Goal: Task Accomplishment & Management: Manage account settings

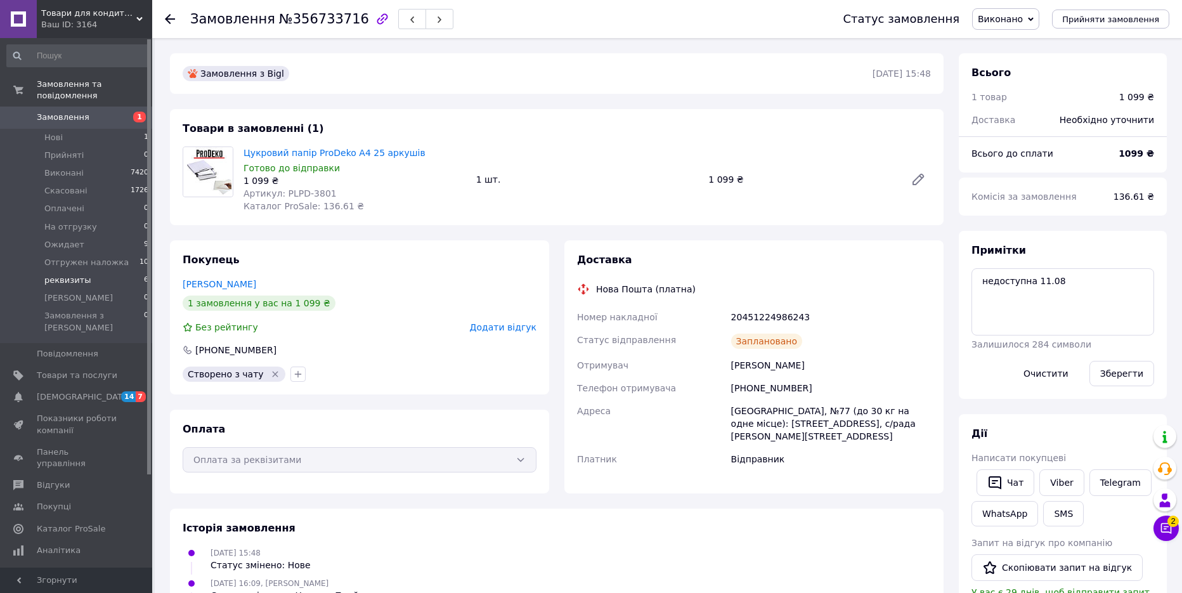
click at [70, 275] on li "реквизиты 6" at bounding box center [78, 280] width 156 height 18
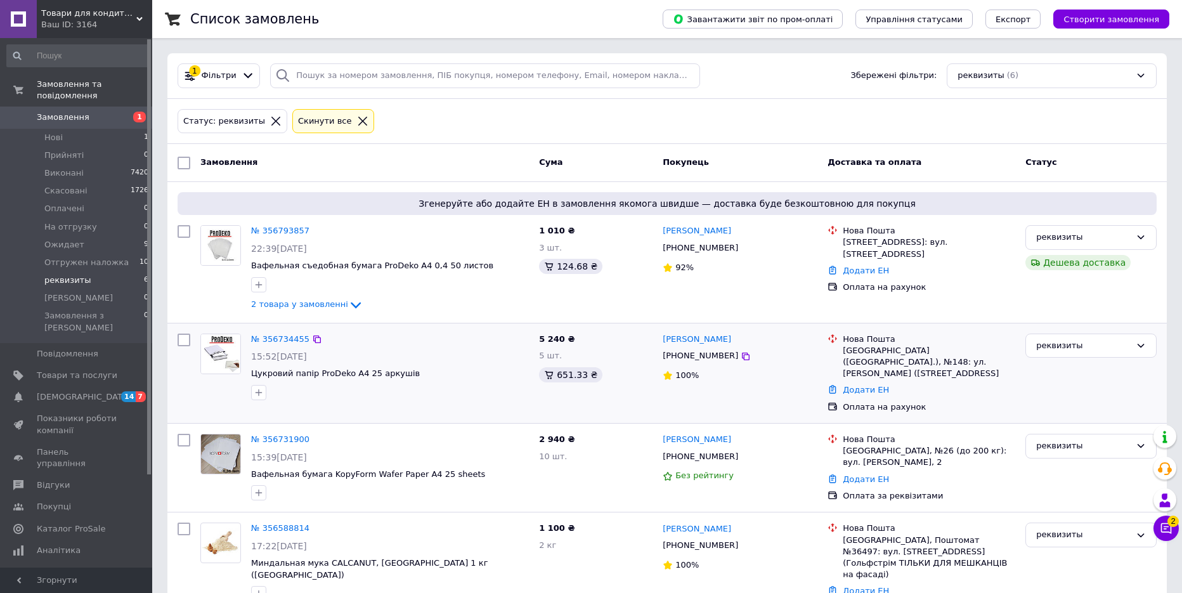
scroll to position [127, 0]
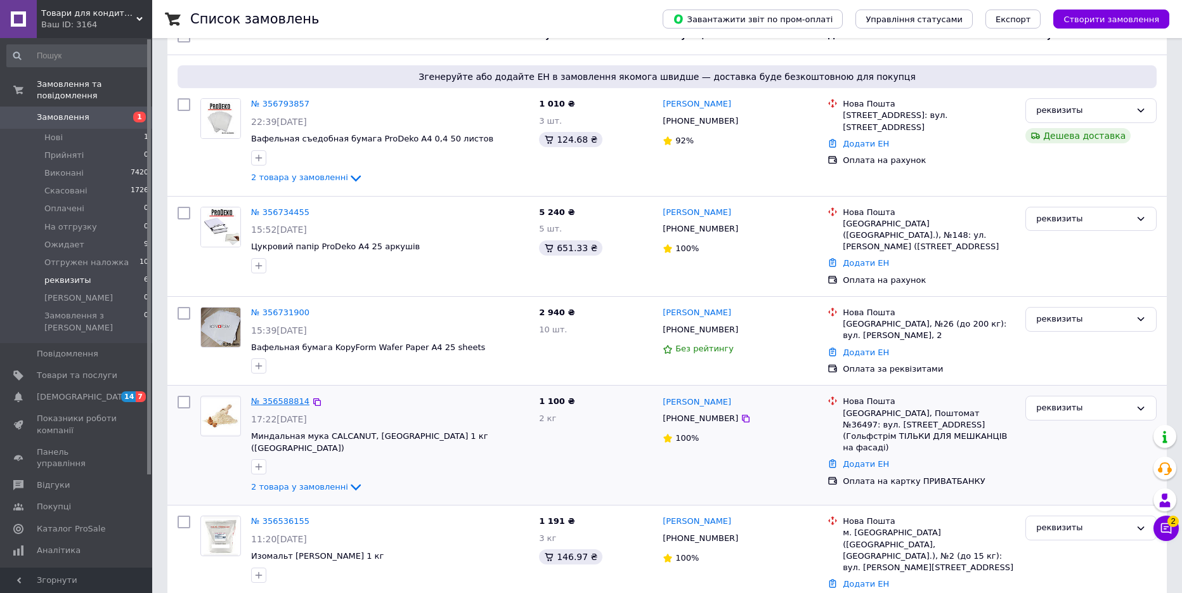
click at [297, 399] on link "№ 356588814" at bounding box center [280, 401] width 58 height 10
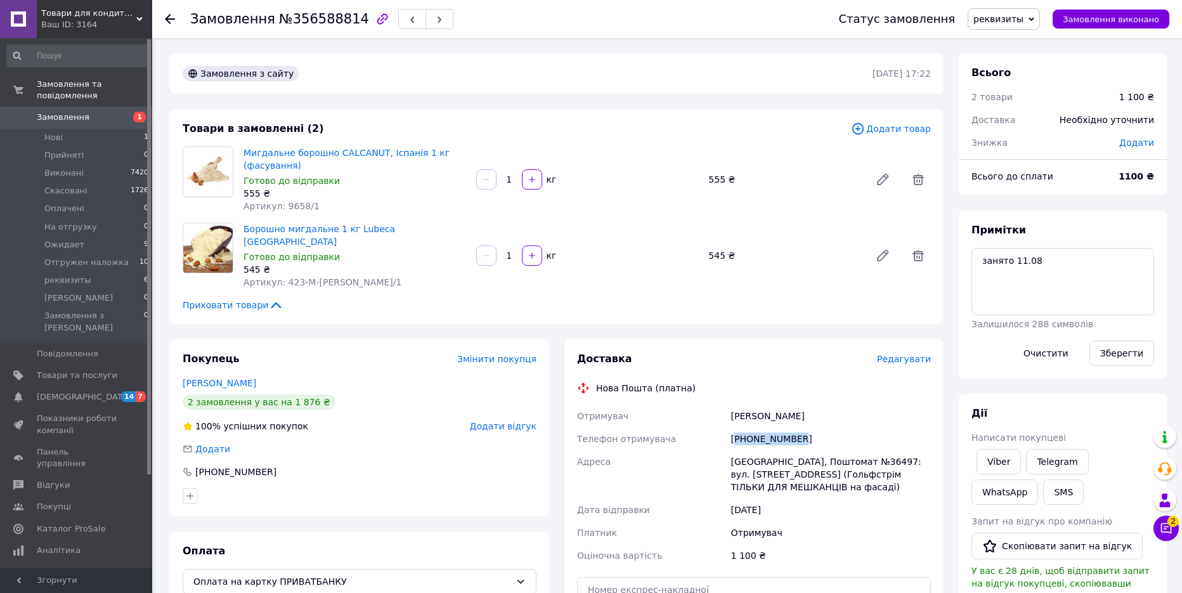
drag, startPoint x: 812, startPoint y: 426, endPoint x: 739, endPoint y: 426, distance: 73.6
click at [735, 427] on div "[PHONE_NUMBER]" at bounding box center [831, 438] width 205 height 23
copy div "380674821655"
drag, startPoint x: 344, startPoint y: 18, endPoint x: 283, endPoint y: 20, distance: 61.5
click at [283, 20] on span "№356588814" at bounding box center [324, 18] width 90 height 15
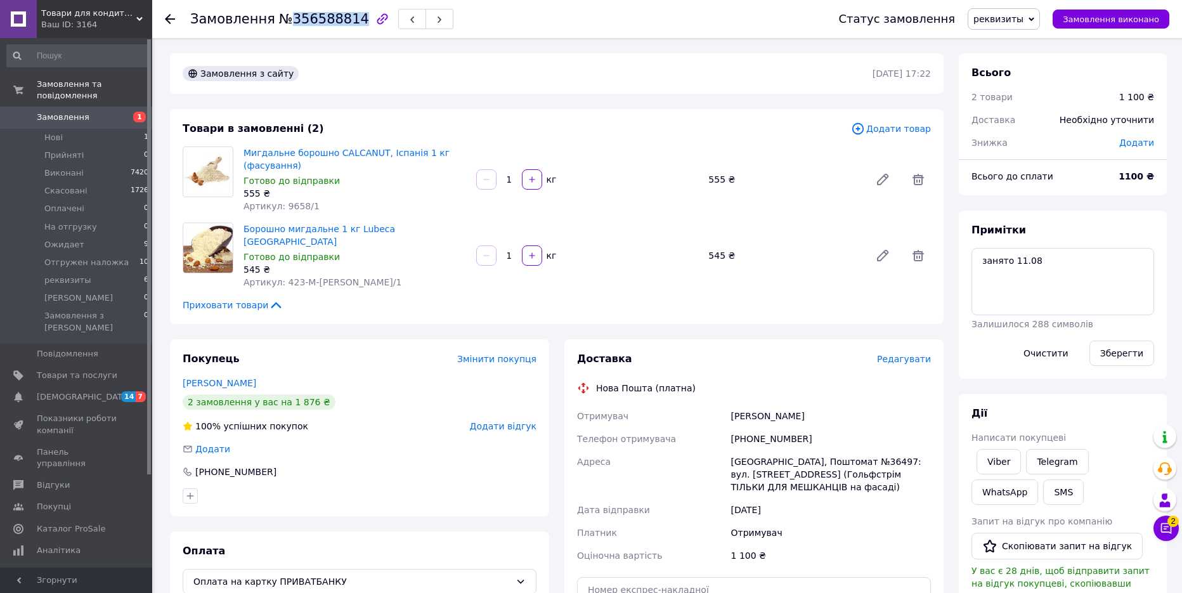
copy span "356588814"
drag, startPoint x: 320, startPoint y: 205, endPoint x: 288, endPoint y: 209, distance: 32.5
click at [288, 209] on div "Артикул: 9658/1" at bounding box center [355, 206] width 223 height 13
click at [340, 205] on div "Артикул: 9658/1" at bounding box center [355, 206] width 223 height 13
drag, startPoint x: 321, startPoint y: 205, endPoint x: 299, endPoint y: 205, distance: 21.6
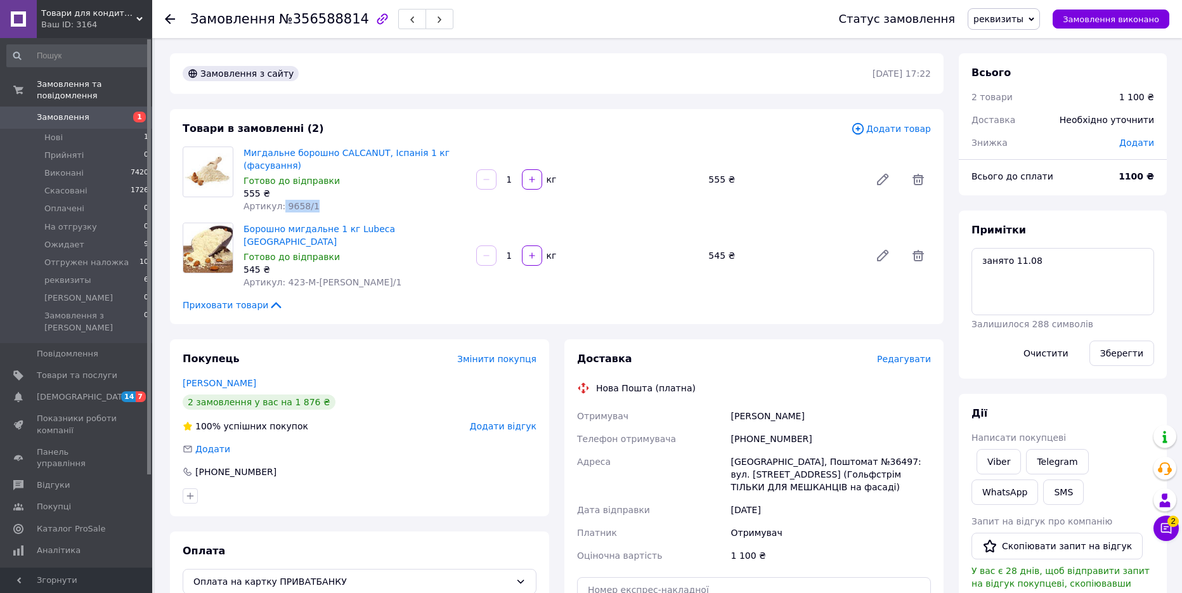
click at [283, 203] on div "Артикул: 9658/1" at bounding box center [355, 206] width 223 height 13
copy span "9658/1"
drag, startPoint x: 358, startPoint y: 266, endPoint x: 288, endPoint y: 269, distance: 70.4
click at [288, 276] on div "Артикул: 423-М-[PERSON_NAME]/1" at bounding box center [355, 282] width 223 height 13
copy span "23-М-[PERSON_NAME]/1"
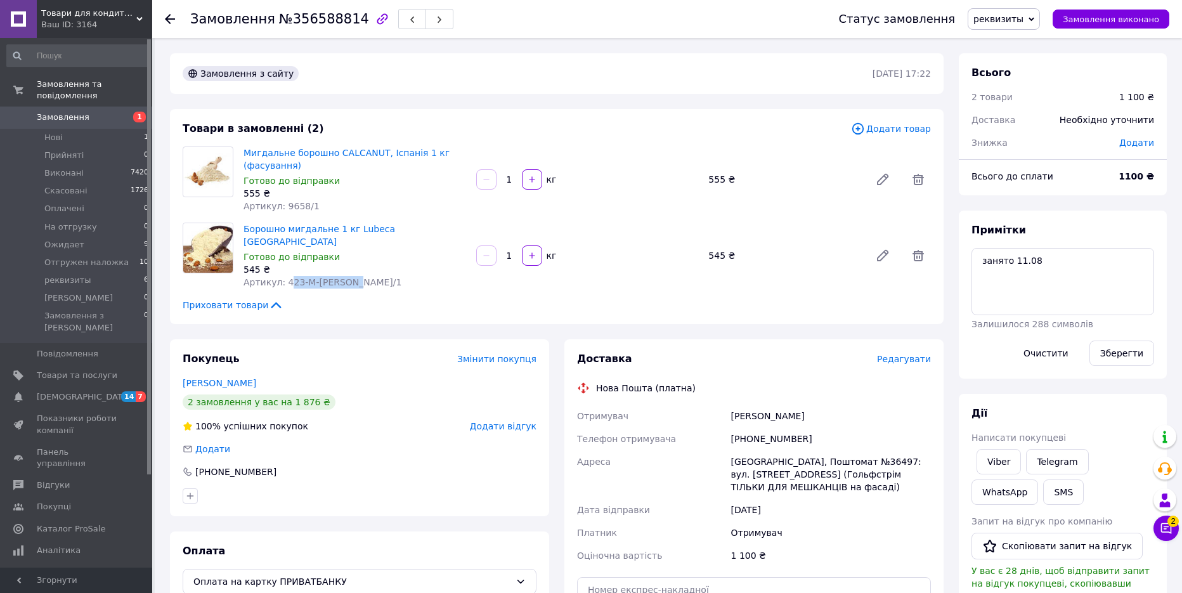
click at [367, 276] on div "Артикул: 423-М-[PERSON_NAME]/1" at bounding box center [355, 282] width 223 height 13
drag, startPoint x: 353, startPoint y: 267, endPoint x: 284, endPoint y: 266, distance: 69.1
click at [284, 276] on div "Артикул: 423-М-[PERSON_NAME]/1" at bounding box center [355, 282] width 223 height 13
copy span "423-М-[PERSON_NAME]/1"
click at [58, 275] on span "реквизиты" at bounding box center [67, 280] width 46 height 11
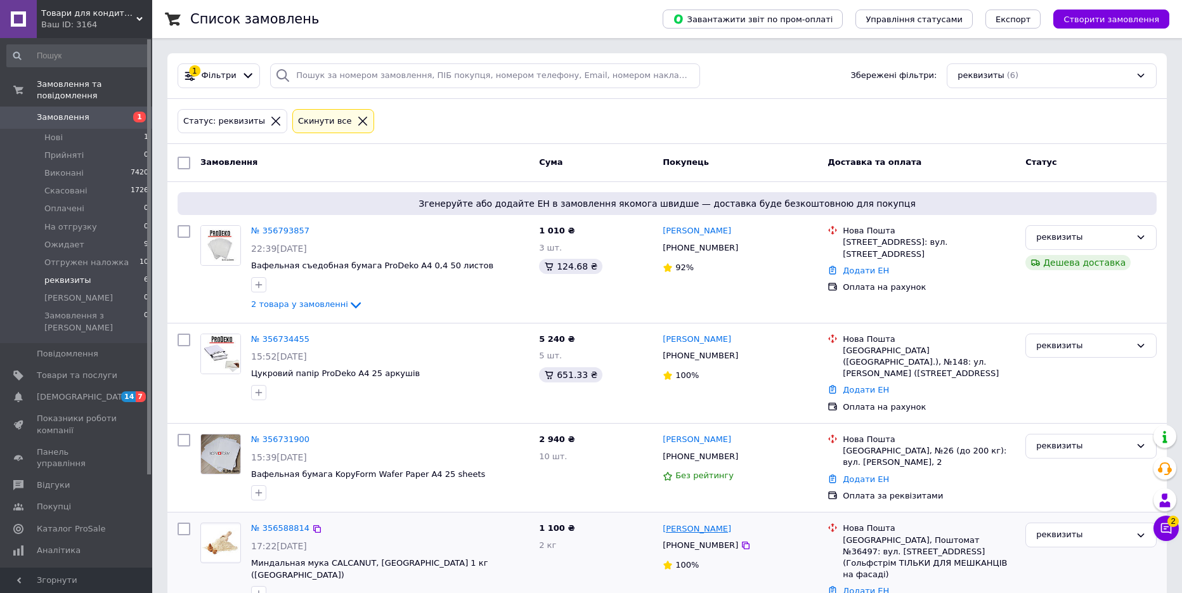
drag, startPoint x: 753, startPoint y: 530, endPoint x: 704, endPoint y: 533, distance: 48.9
click at [704, 533] on div "[PERSON_NAME]" at bounding box center [739, 528] width 157 height 15
copy link "[PERSON_NAME]"
